Goal: Check status

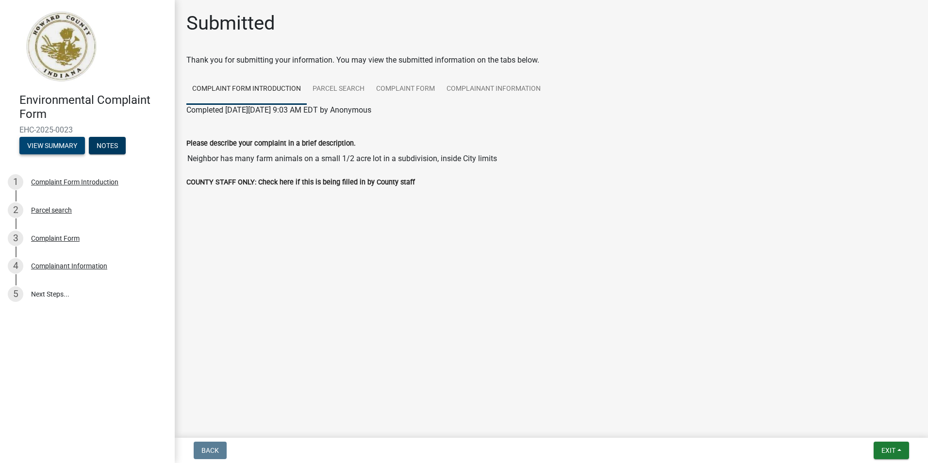
click at [48, 143] on button "View Summary" at bounding box center [52, 145] width 66 height 17
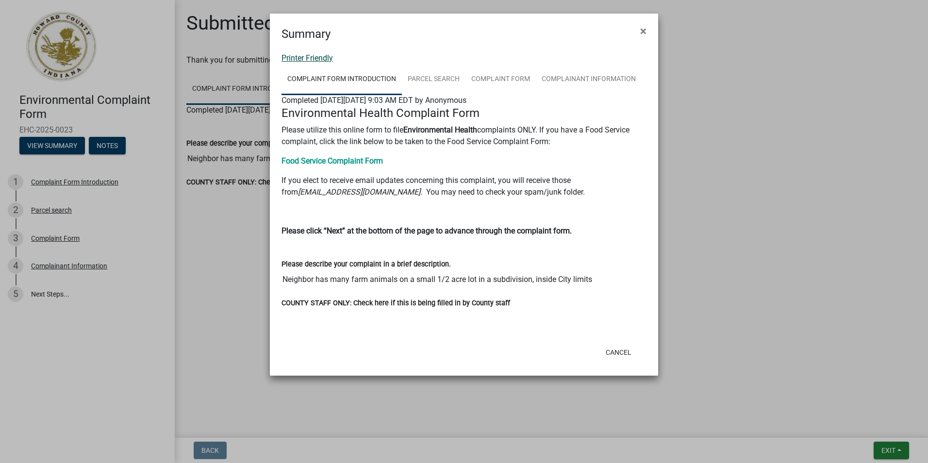
click at [310, 58] on link "Printer Friendly" at bounding box center [306, 57] width 51 height 9
click at [647, 33] on button "×" at bounding box center [643, 30] width 22 height 27
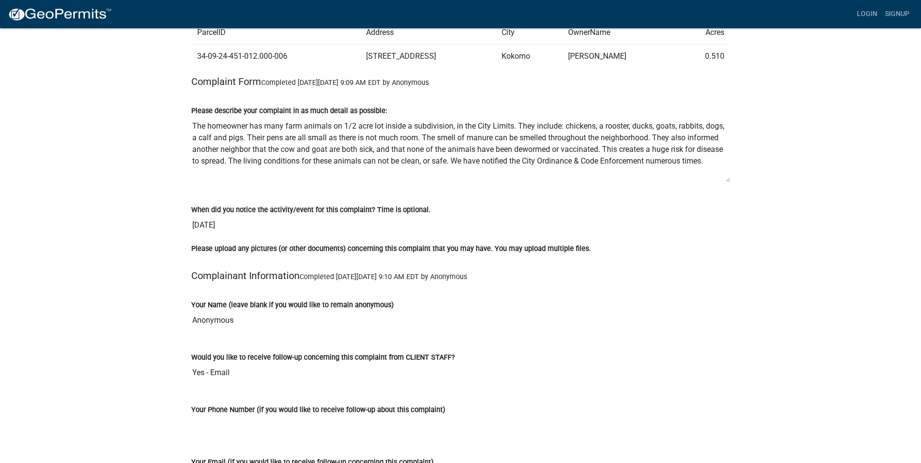
scroll to position [582, 0]
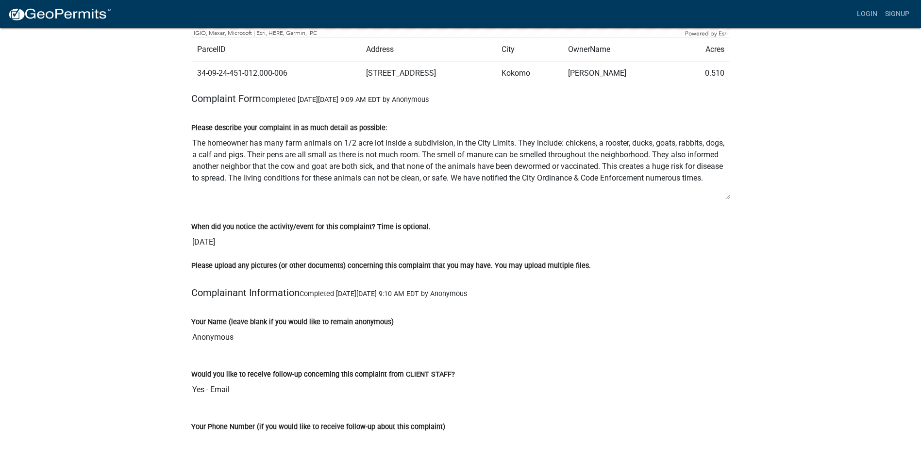
click at [805, 264] on div "Environmental Complaint Form EHC-2025-0023 Amount Paid $0.00 Created August 18,…" at bounding box center [460, 65] width 921 height 1238
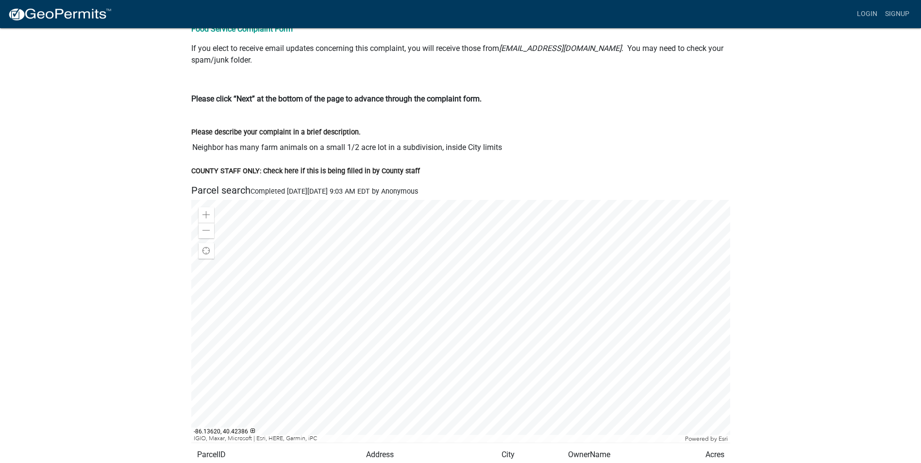
scroll to position [0, 0]
